Goal: Find specific page/section: Find specific page/section

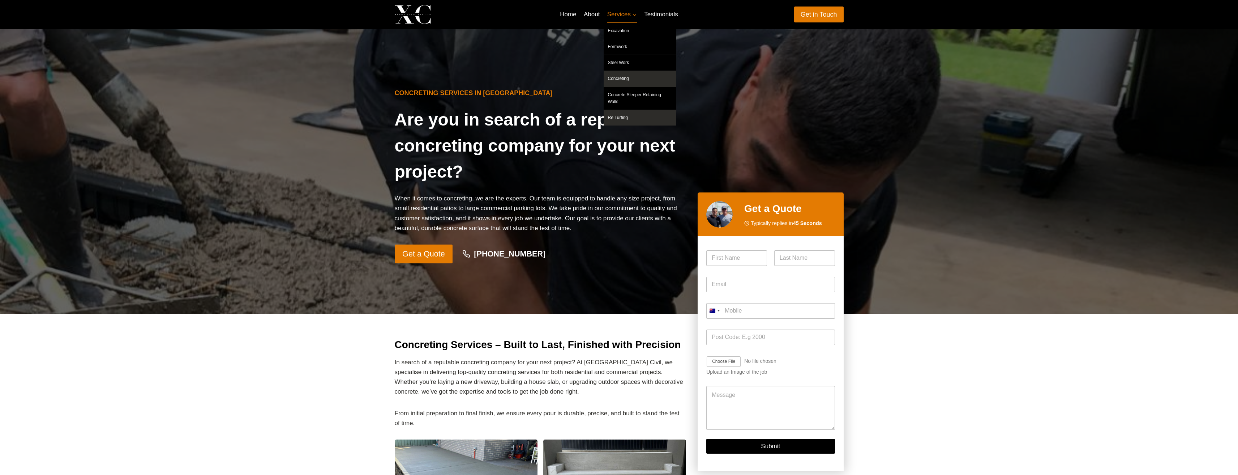
click at [617, 113] on link "Re Turfing" at bounding box center [640, 118] width 72 height 16
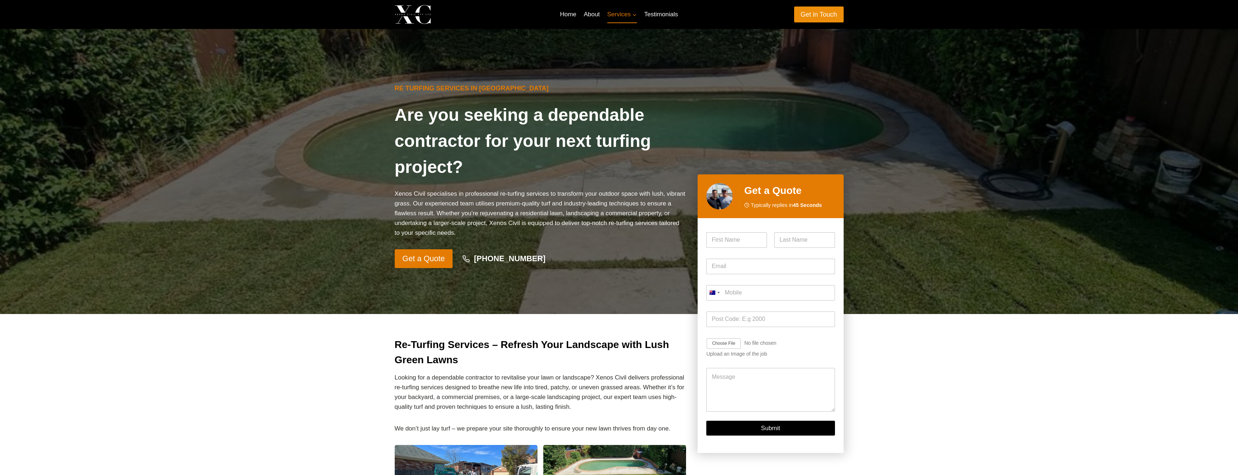
click at [835, 14] on link "Get in Touch" at bounding box center [819, 15] width 50 height 16
